Goal: Task Accomplishment & Management: Use online tool/utility

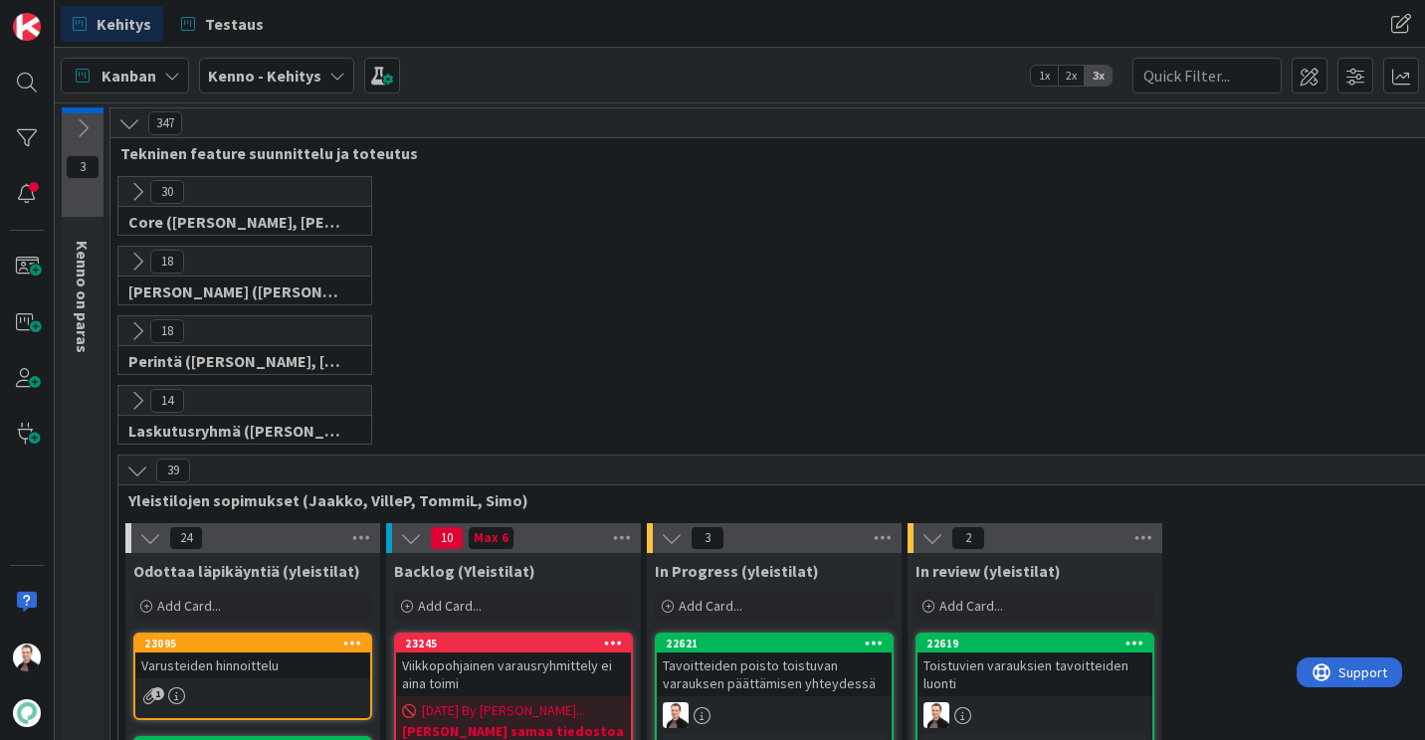
scroll to position [299, 0]
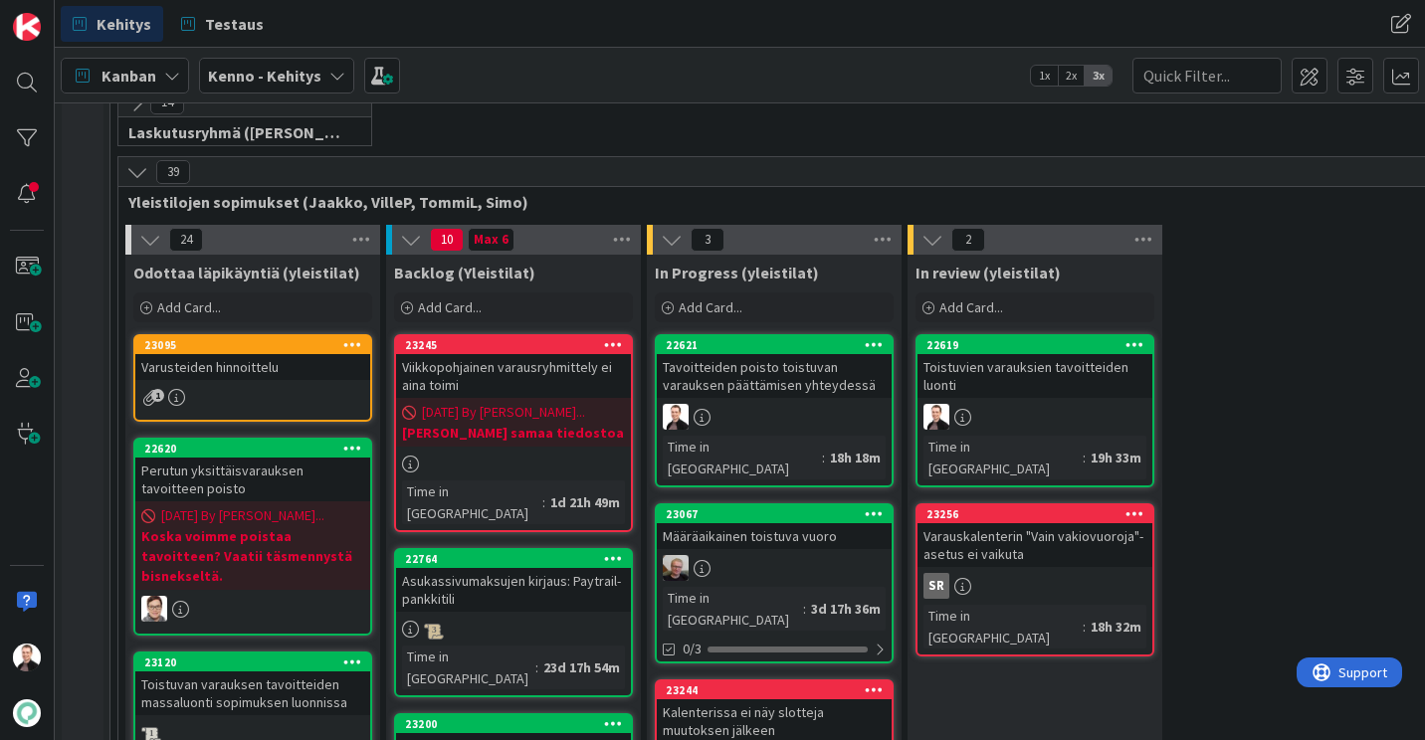
click at [968, 369] on div "Toistuvien varauksien tavoitteiden luonti" at bounding box center [1035, 376] width 235 height 44
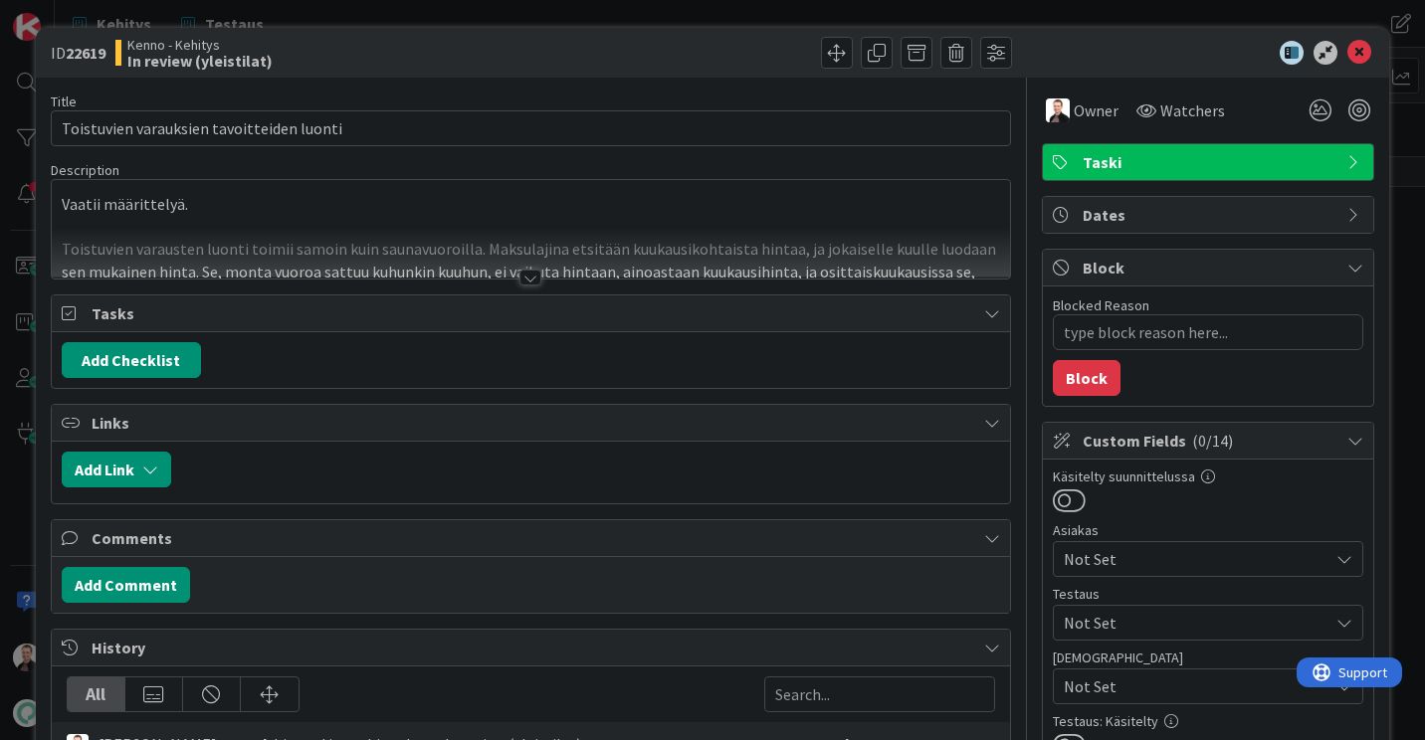
click at [536, 278] on div at bounding box center [531, 253] width 958 height 51
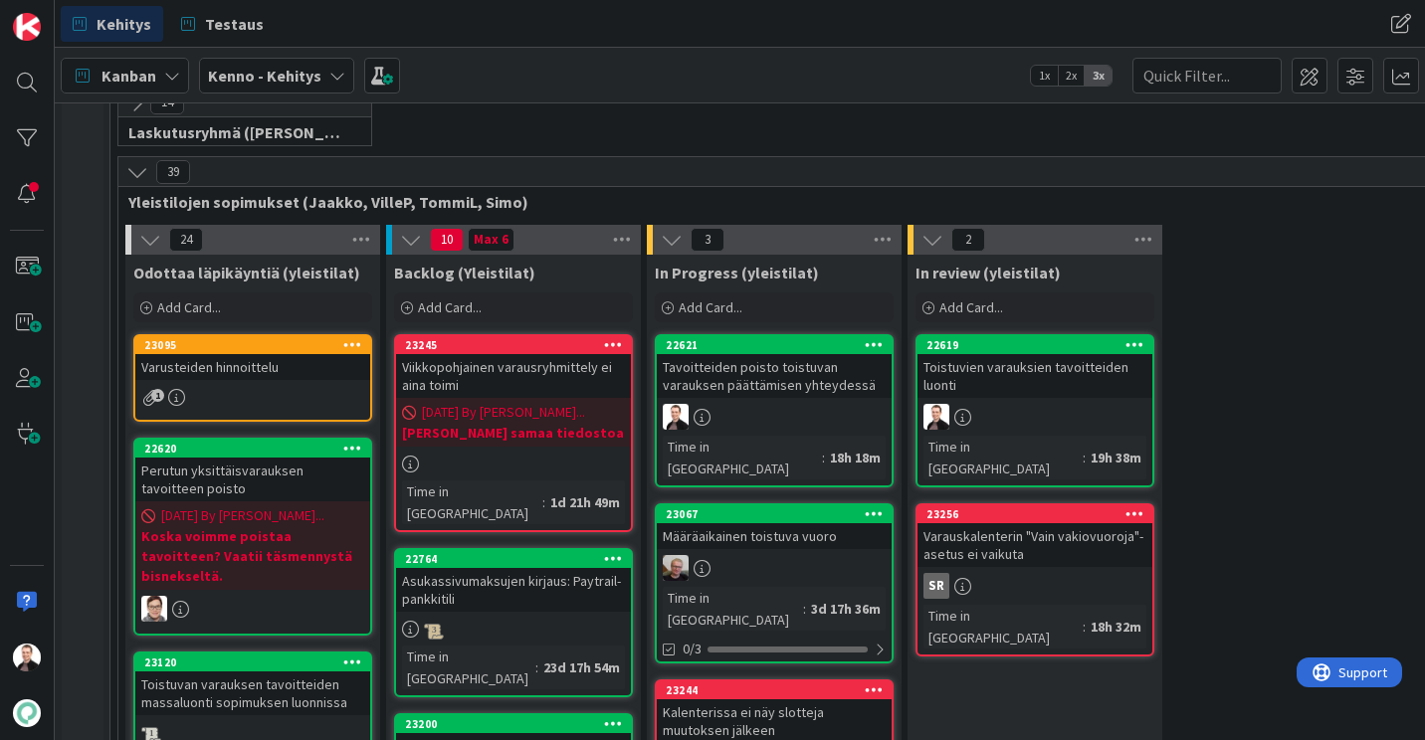
click at [969, 385] on div "Toistuvien varauksien tavoitteiden luonti" at bounding box center [1035, 376] width 235 height 44
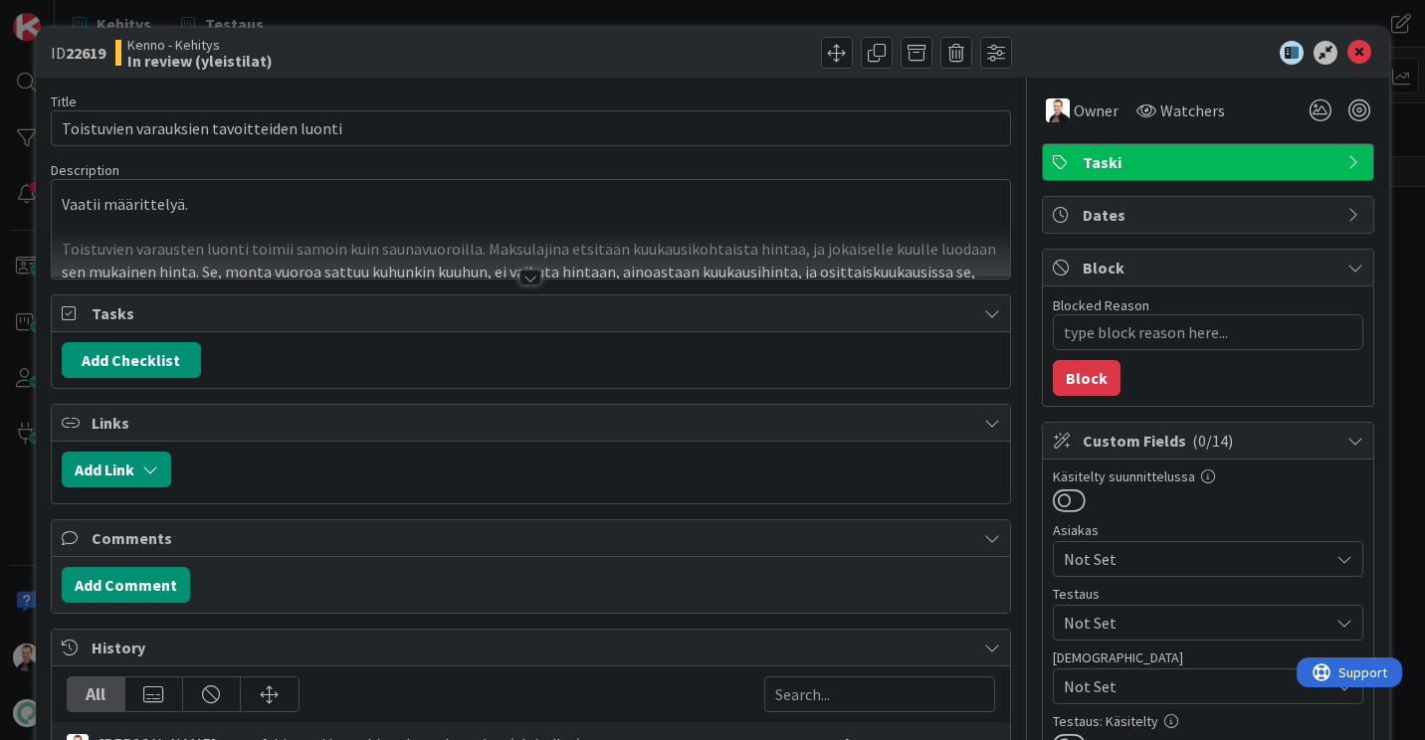
click at [534, 278] on div at bounding box center [531, 253] width 958 height 51
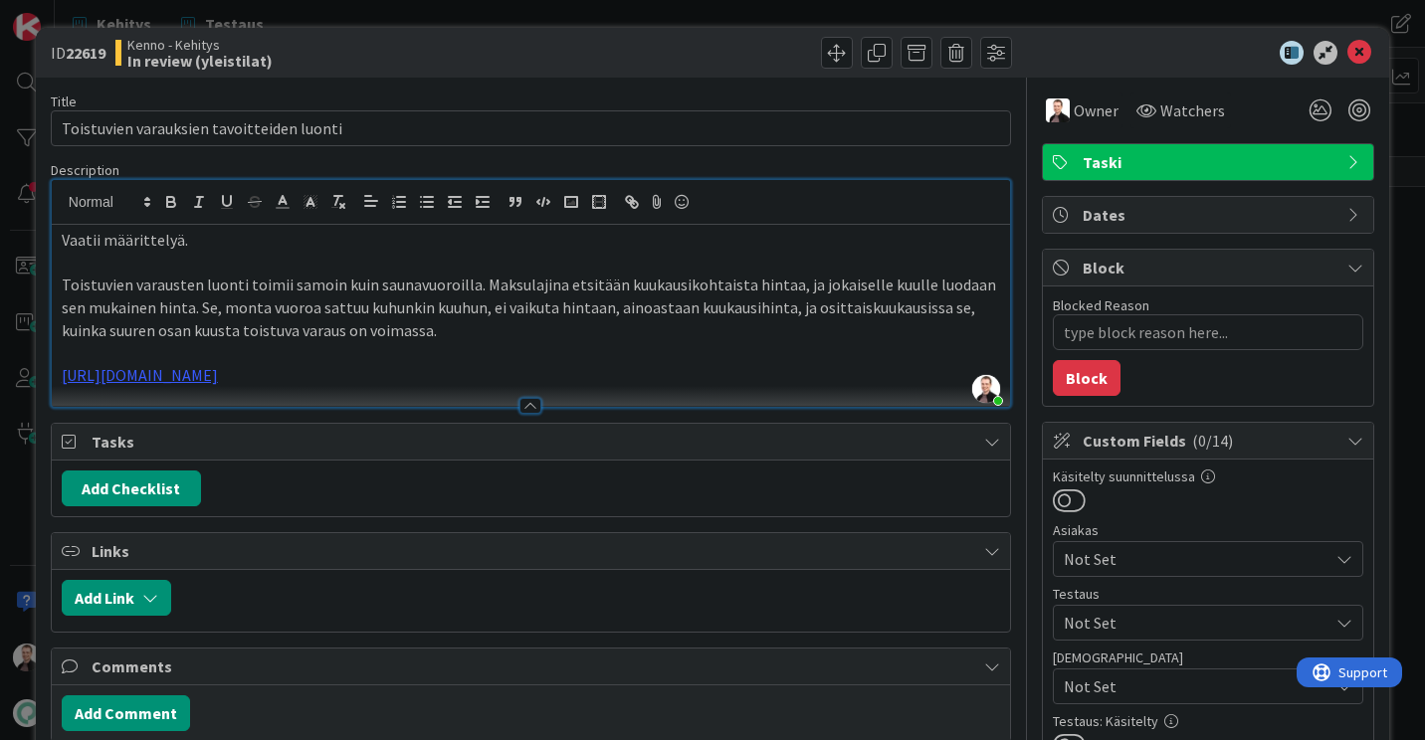
type textarea "x"
